Goal: Information Seeking & Learning: Check status

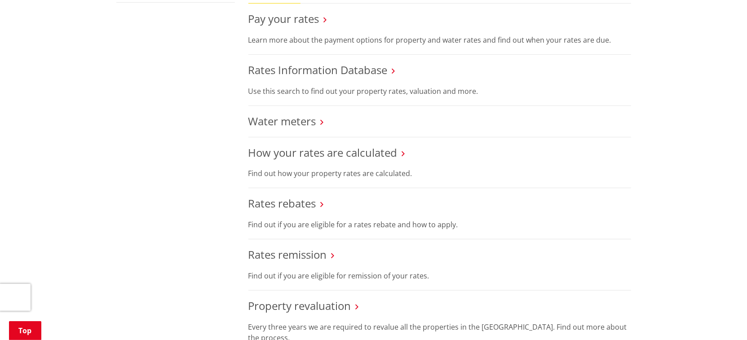
scroll to position [299, 0]
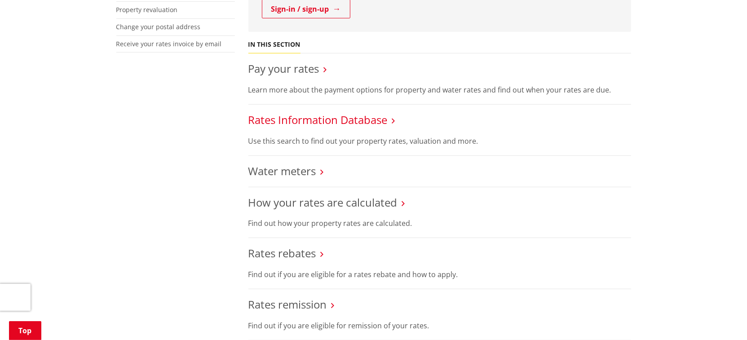
click at [294, 124] on link "Rates Information Database" at bounding box center [317, 119] width 139 height 15
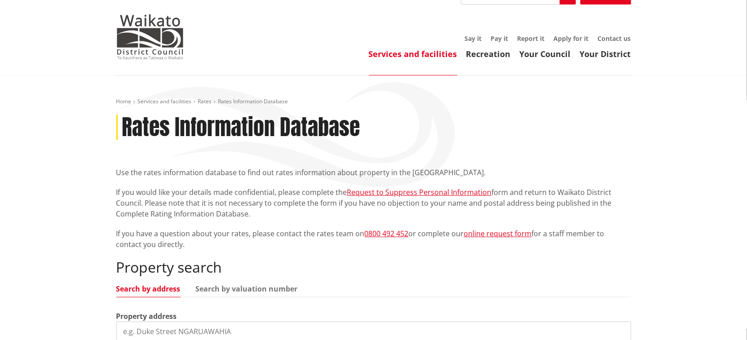
scroll to position [150, 0]
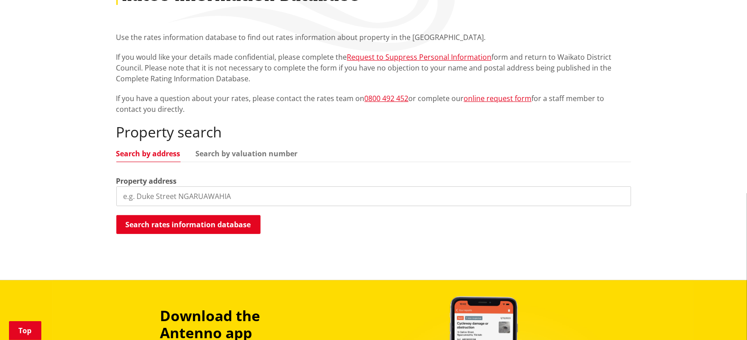
click at [196, 185] on div "Property address" at bounding box center [373, 191] width 515 height 31
click at [195, 196] on input "search" at bounding box center [373, 196] width 515 height 20
type input "83 Te Puea Avenue"
click at [226, 226] on button "Search rates information database" at bounding box center [188, 224] width 144 height 19
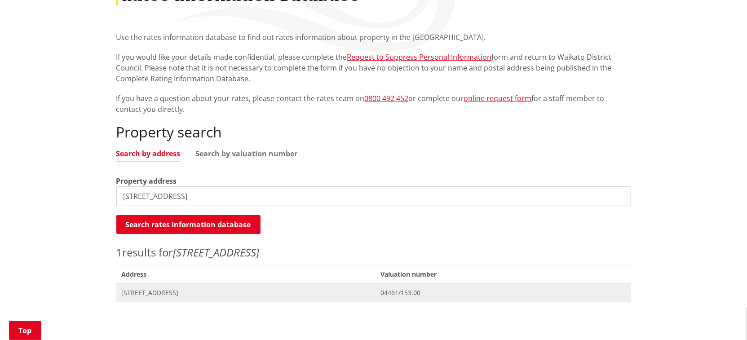
click at [146, 295] on span "83 Te Puea Avenue MEREMERE" at bounding box center [246, 292] width 248 height 9
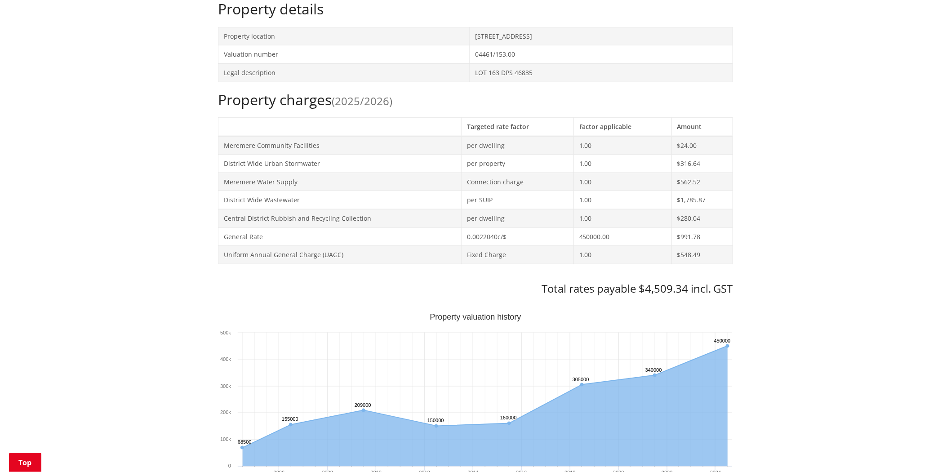
scroll to position [299, 0]
